Goal: Entertainment & Leisure: Consume media (video, audio)

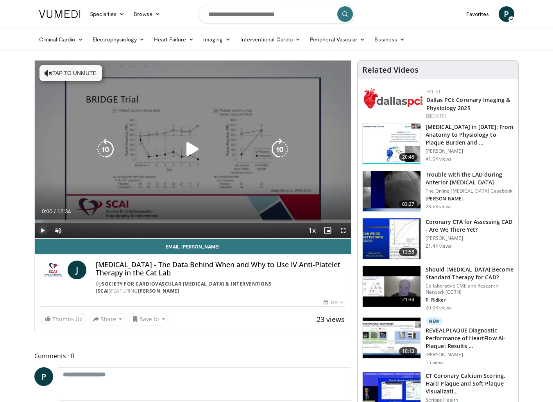
click at [44, 230] on span "Video Player" at bounding box center [43, 231] width 16 height 16
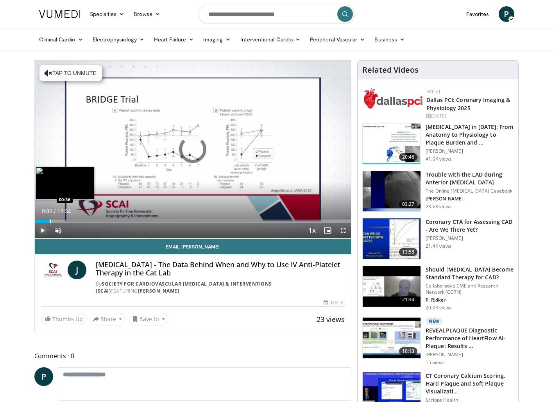
click at [50, 220] on div "Progress Bar" at bounding box center [50, 221] width 1 height 3
click at [79, 220] on div "Progress Bar" at bounding box center [79, 221] width 1 height 3
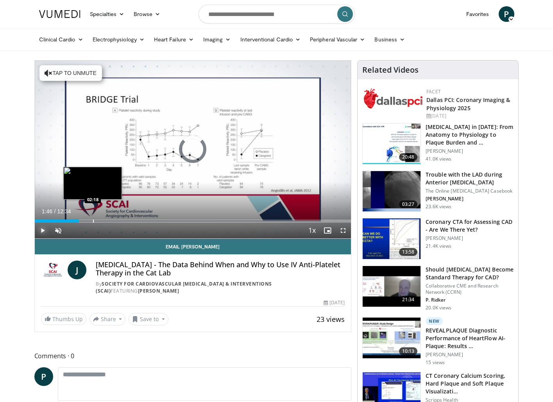
drag, startPoint x: 79, startPoint y: 219, endPoint x: 93, endPoint y: 219, distance: 13.3
click at [93, 219] on div "Loaded : 0.00% 02:17 02:18" at bounding box center [193, 218] width 317 height 7
click at [100, 219] on div "Loaded : 18.59% 02:18 02:26" at bounding box center [193, 218] width 317 height 7
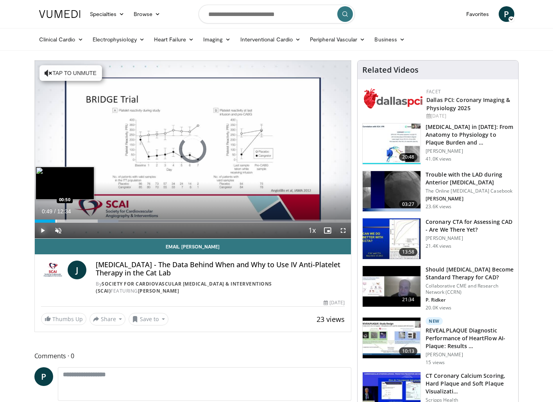
click at [56, 220] on div "Progress Bar" at bounding box center [56, 221] width 1 height 3
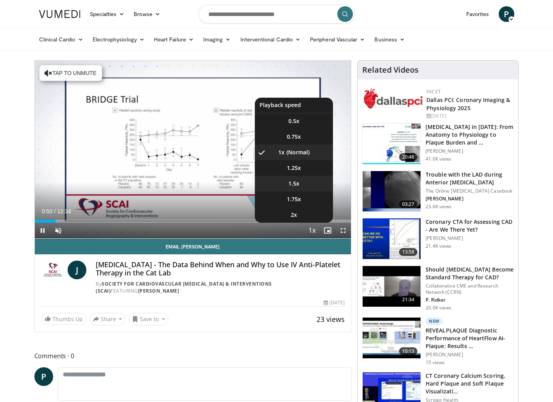
click at [302, 186] on li "1.5x" at bounding box center [294, 184] width 78 height 16
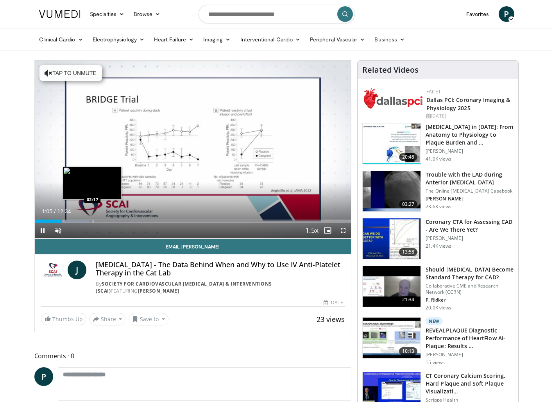
click at [93, 220] on div "Progress Bar" at bounding box center [93, 221] width 1 height 3
click at [92, 221] on div "Progress Bar" at bounding box center [92, 221] width 1 height 3
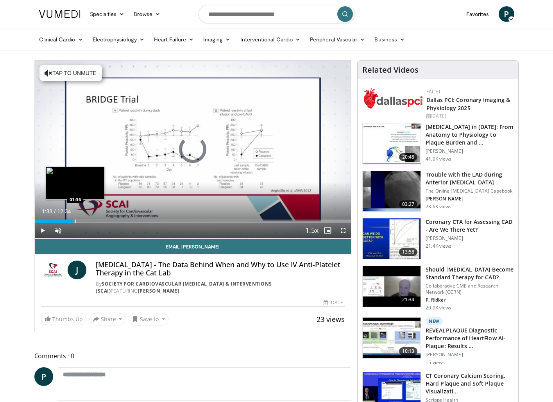
click at [74, 220] on div "01:33" at bounding box center [54, 221] width 39 height 3
click at [80, 220] on div "Progress Bar" at bounding box center [80, 221] width 1 height 3
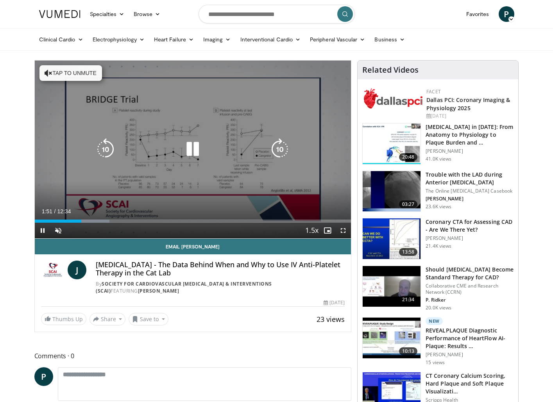
click at [288, 151] on icon "Video Player" at bounding box center [280, 149] width 22 height 22
click at [282, 150] on icon "Video Player" at bounding box center [280, 149] width 22 height 22
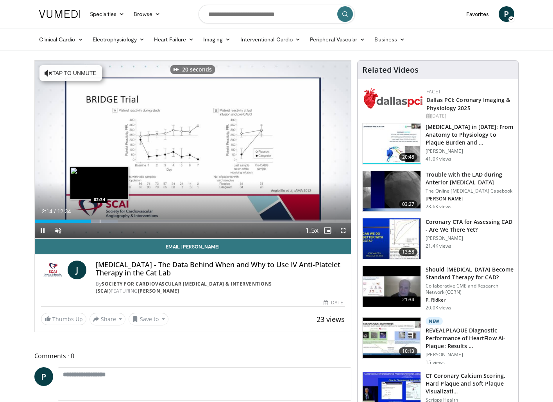
click at [101, 221] on div "Loaded : 26.30% 02:14 02:34" at bounding box center [193, 221] width 317 height 3
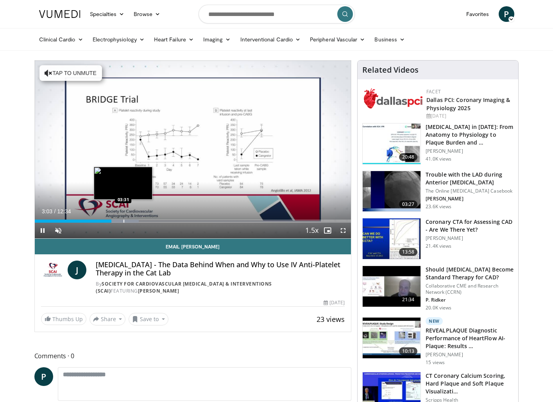
click at [124, 221] on div "Progress Bar" at bounding box center [124, 221] width 1 height 3
click at [131, 221] on div "Progress Bar" at bounding box center [131, 221] width 1 height 3
click at [138, 221] on div "Progress Bar" at bounding box center [137, 221] width 1 height 3
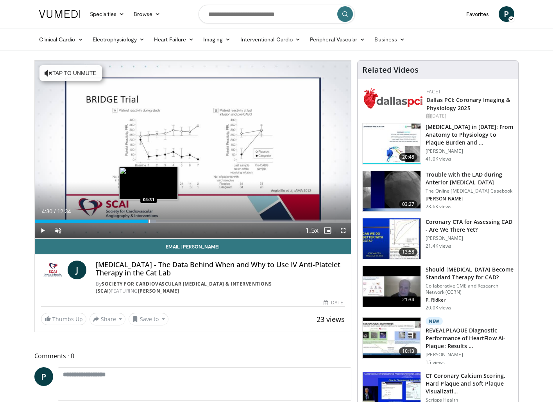
click at [149, 221] on div "Progress Bar" at bounding box center [149, 221] width 1 height 3
click at [164, 222] on div "Loaded : 38.50% 04:31 05:06" at bounding box center [193, 221] width 317 height 3
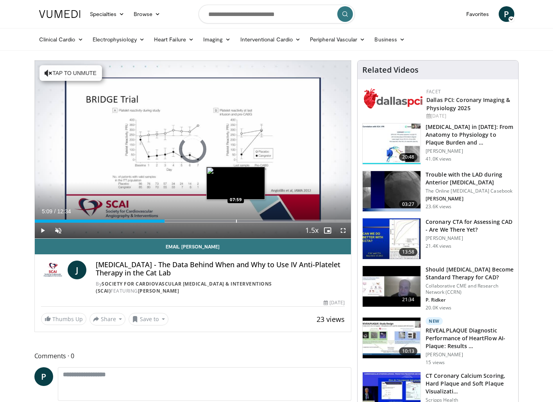
click at [236, 219] on div "Loaded : 41.16% 05:09 07:59" at bounding box center [193, 218] width 317 height 7
click at [228, 221] on div "Progress Bar" at bounding box center [228, 221] width 1 height 3
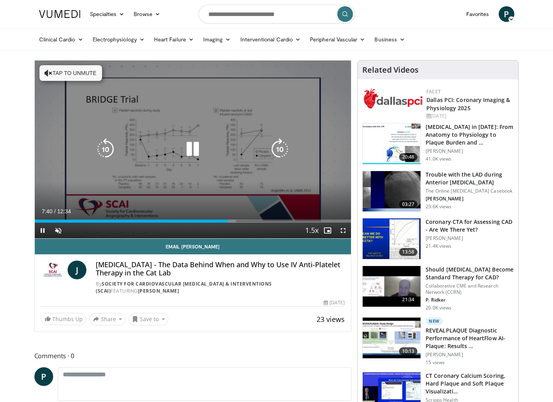
click at [253, 220] on div "Loaded : 63.72% 07:40 08:38" at bounding box center [193, 221] width 317 height 3
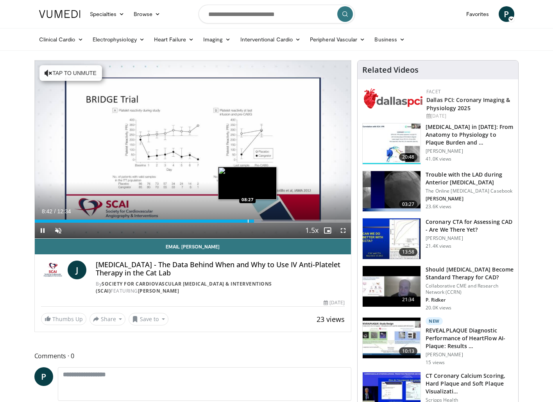
click at [248, 219] on div "Loaded : 71.69% 08:42 08:27" at bounding box center [193, 218] width 317 height 7
click at [246, 220] on div "Progress Bar" at bounding box center [246, 221] width 1 height 3
click at [244, 219] on div "Loaded : 75.67% 08:27 08:17" at bounding box center [193, 218] width 317 height 7
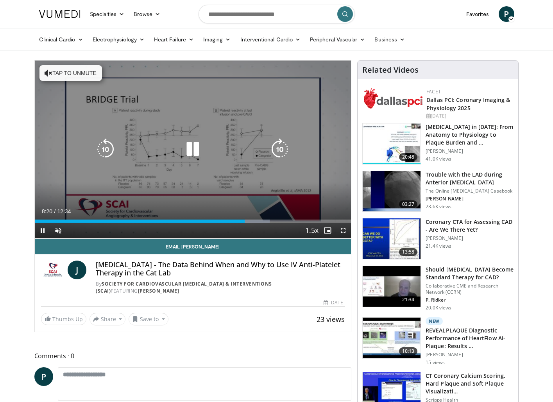
click at [207, 166] on div "20 seconds Tap to unmute" at bounding box center [193, 150] width 317 height 178
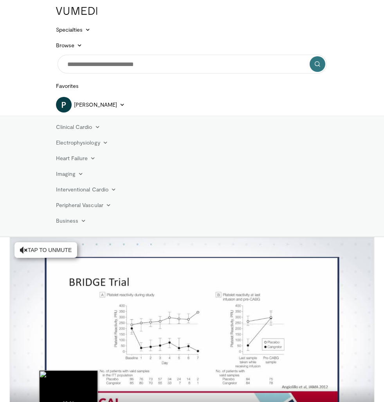
drag, startPoint x: 18, startPoint y: 258, endPoint x: 29, endPoint y: 254, distance: 11.9
